Goal: Task Accomplishment & Management: Complete application form

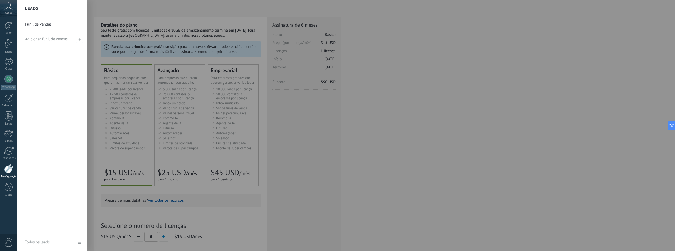
click at [440, 125] on div at bounding box center [354, 125] width 675 height 251
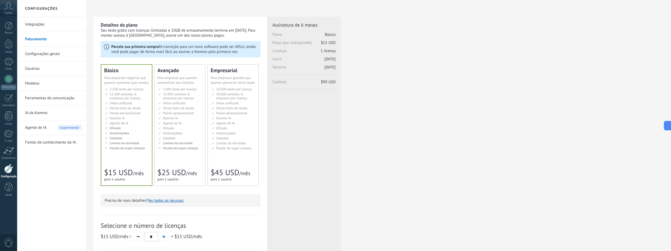
click at [9, 9] on icon at bounding box center [8, 6] width 9 height 8
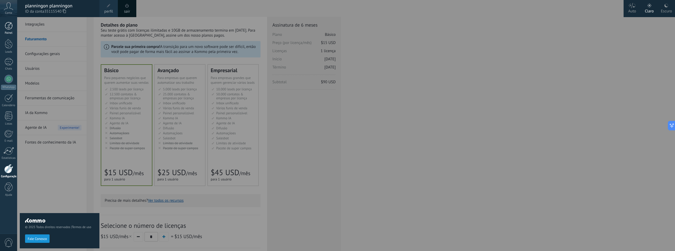
click at [9, 25] on div at bounding box center [9, 26] width 8 height 8
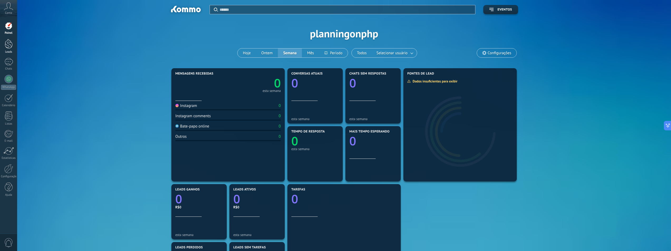
click at [7, 45] on div at bounding box center [9, 44] width 8 height 10
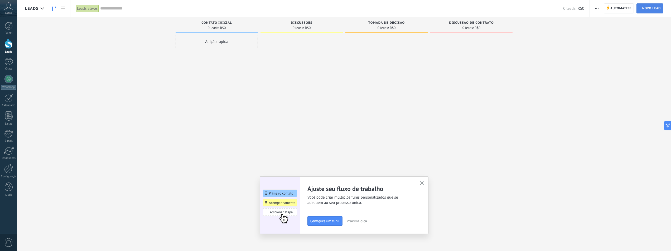
click at [648, 11] on span "Novo lead" at bounding box center [651, 8] width 18 height 9
